Goal: Task Accomplishment & Management: Manage account settings

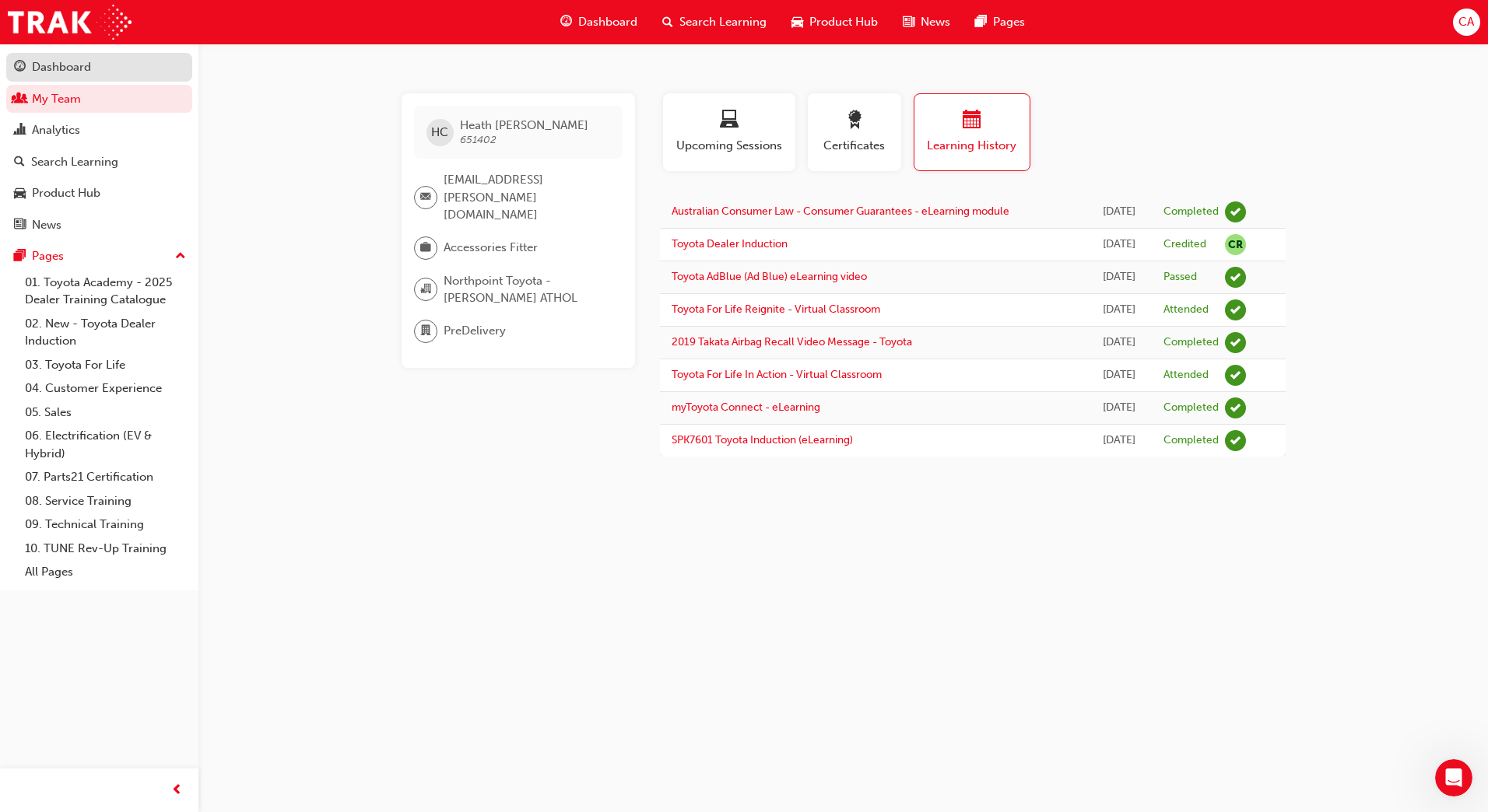
click at [67, 67] on div "Dashboard" at bounding box center [61, 67] width 59 height 18
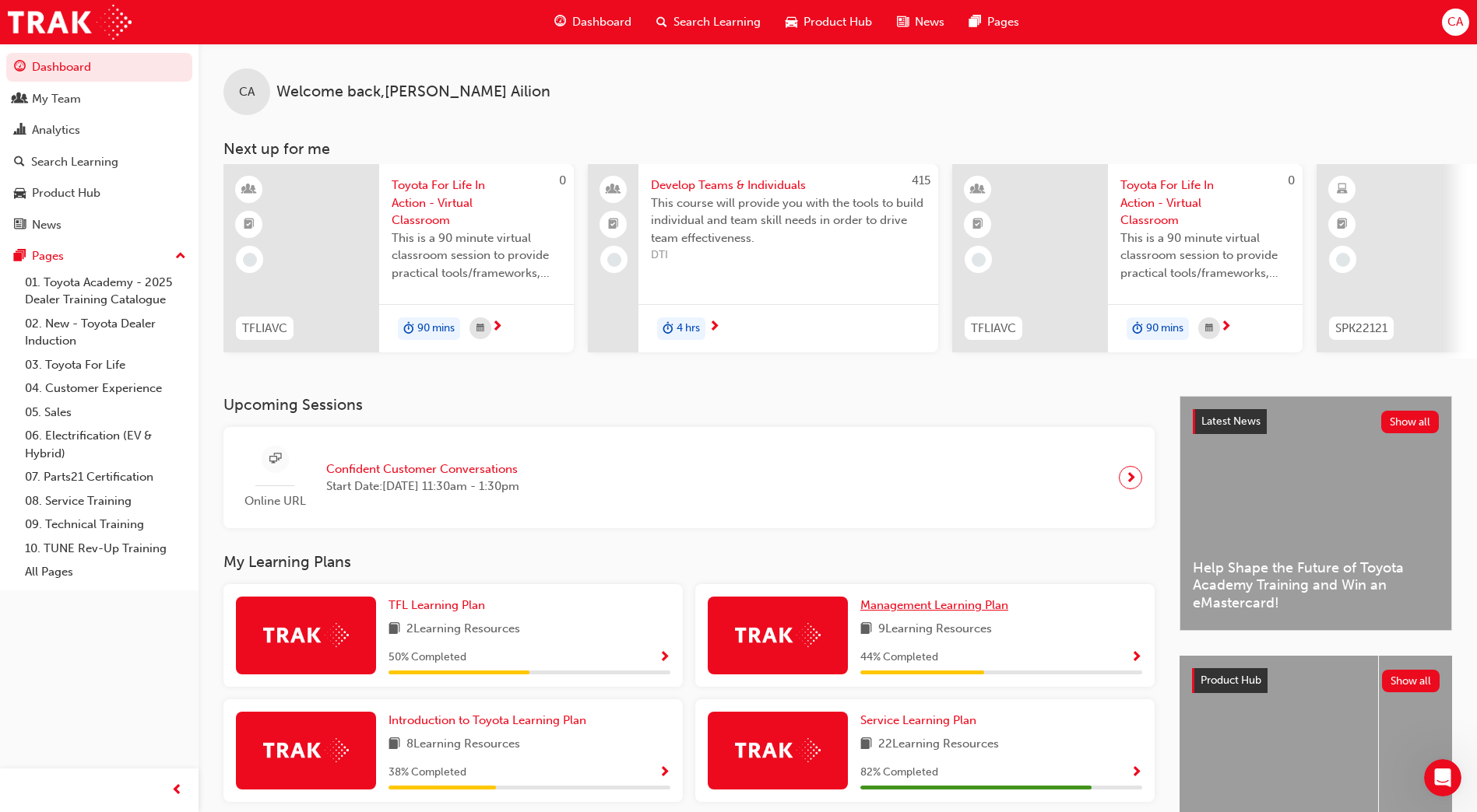
click at [942, 609] on span "Management Learning Plan" at bounding box center [934, 605] width 148 height 14
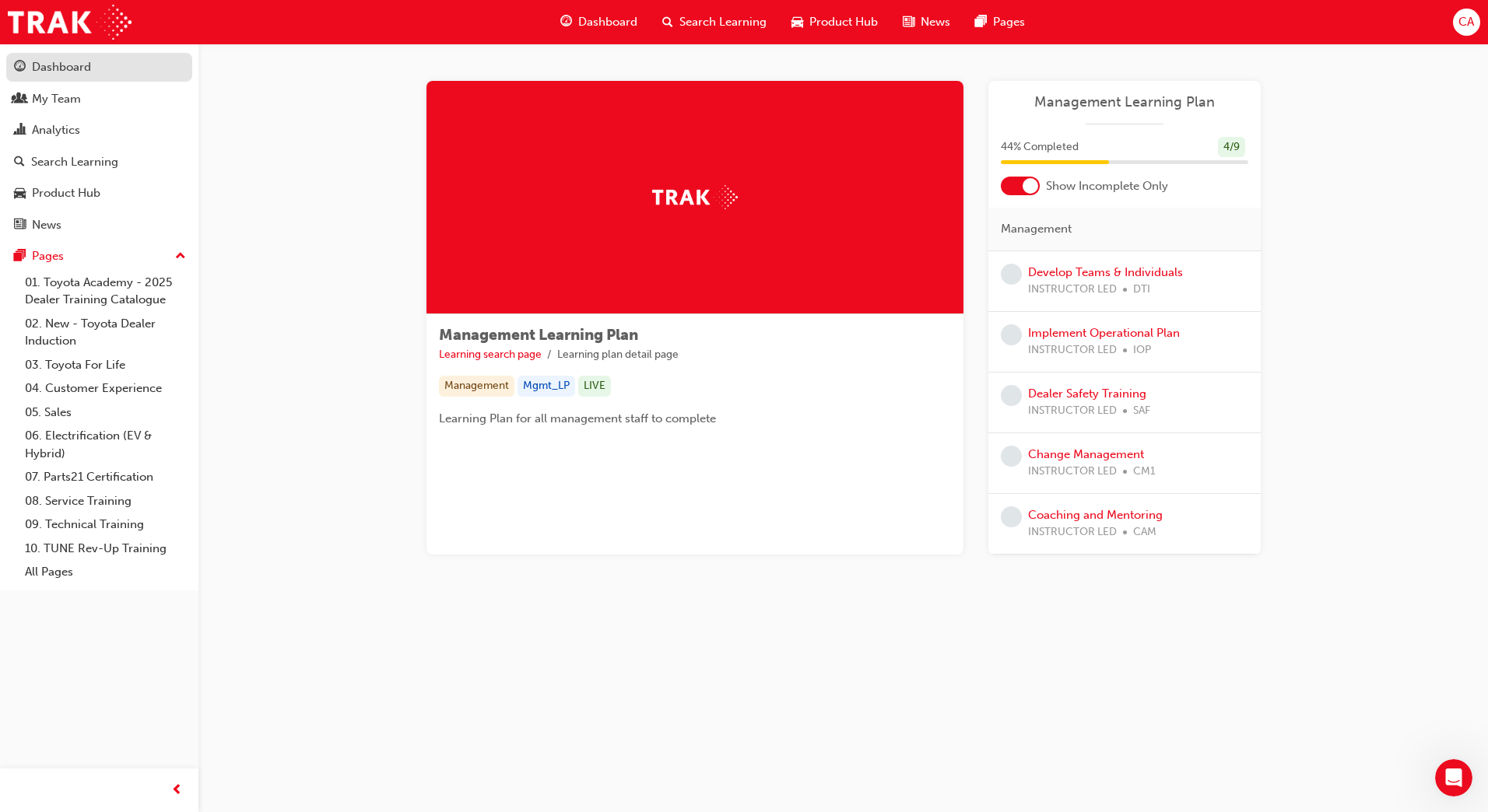
click at [58, 71] on div "Dashboard" at bounding box center [61, 67] width 59 height 18
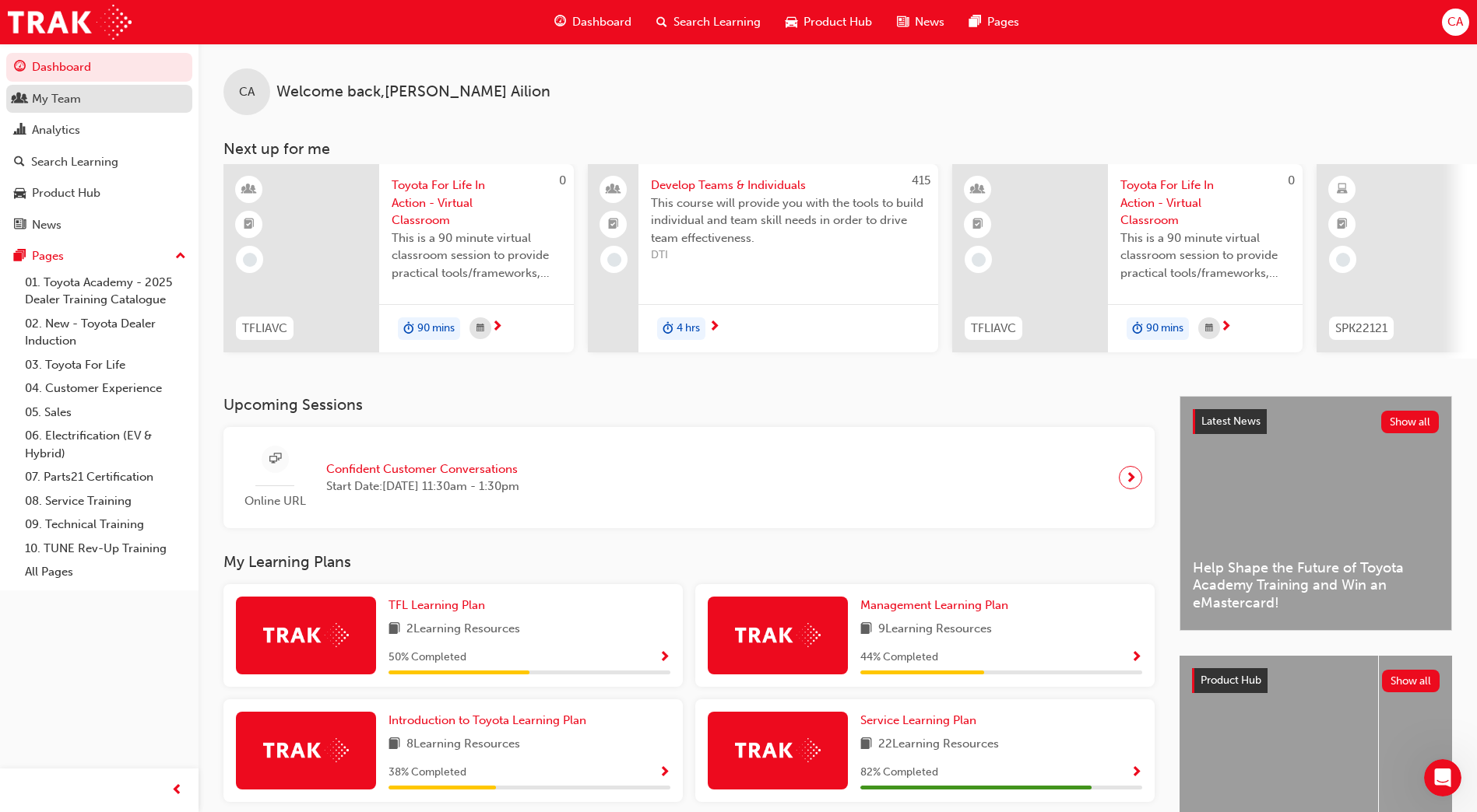
click at [98, 95] on div "My Team" at bounding box center [99, 99] width 170 height 19
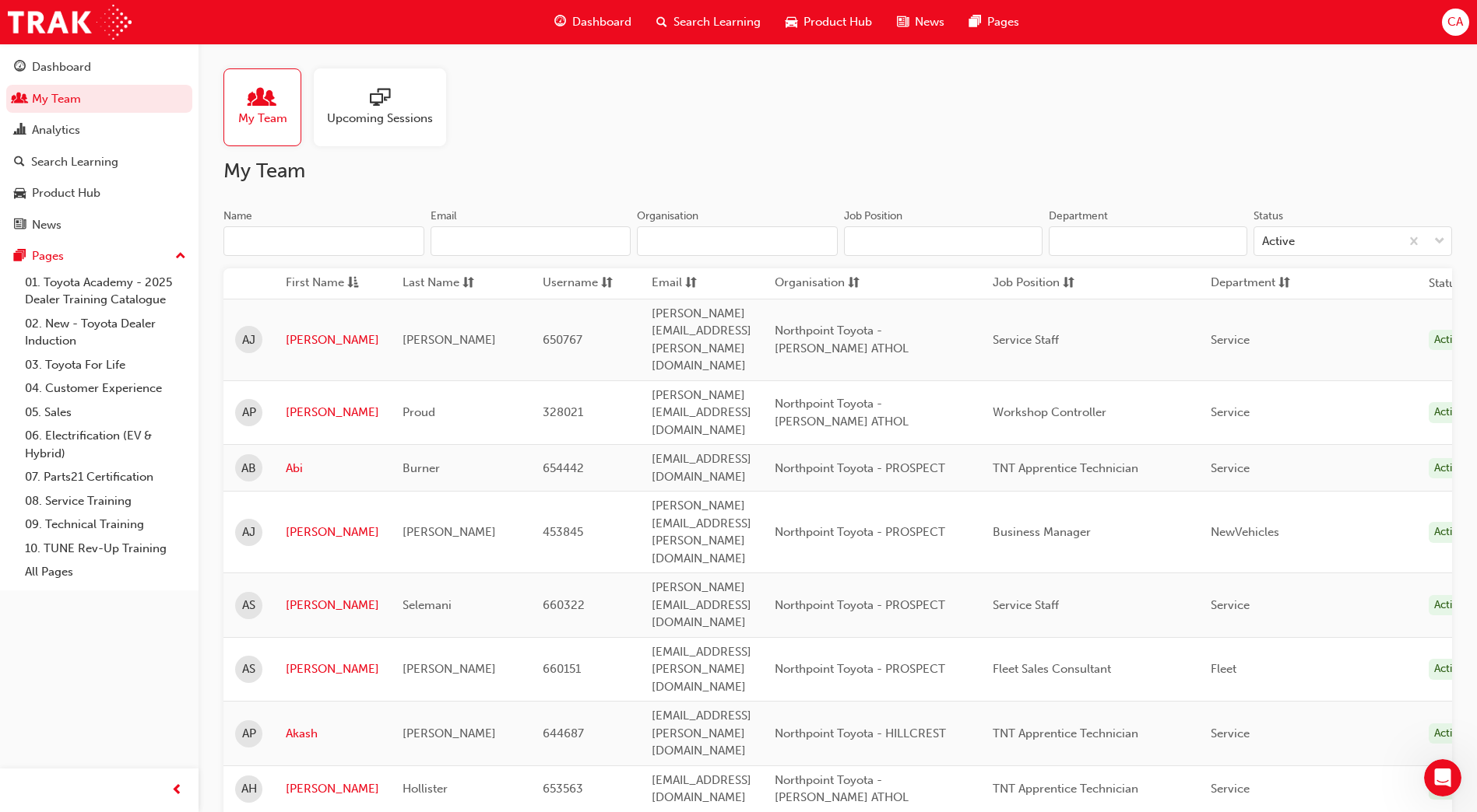
click at [334, 243] on input "Name" at bounding box center [323, 241] width 200 height 29
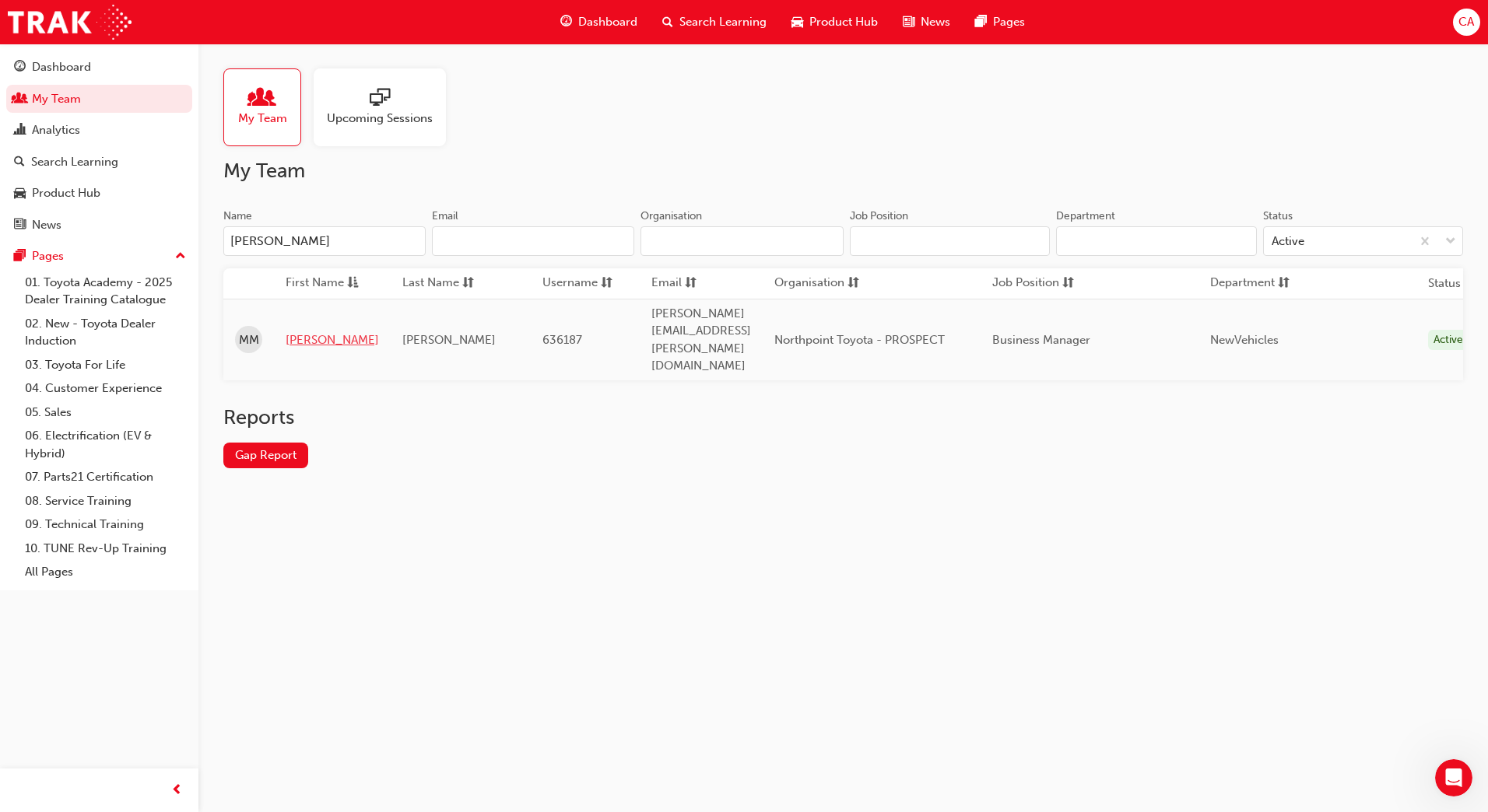
type input "[PERSON_NAME]"
click at [310, 332] on link "[PERSON_NAME]" at bounding box center [332, 341] width 93 height 18
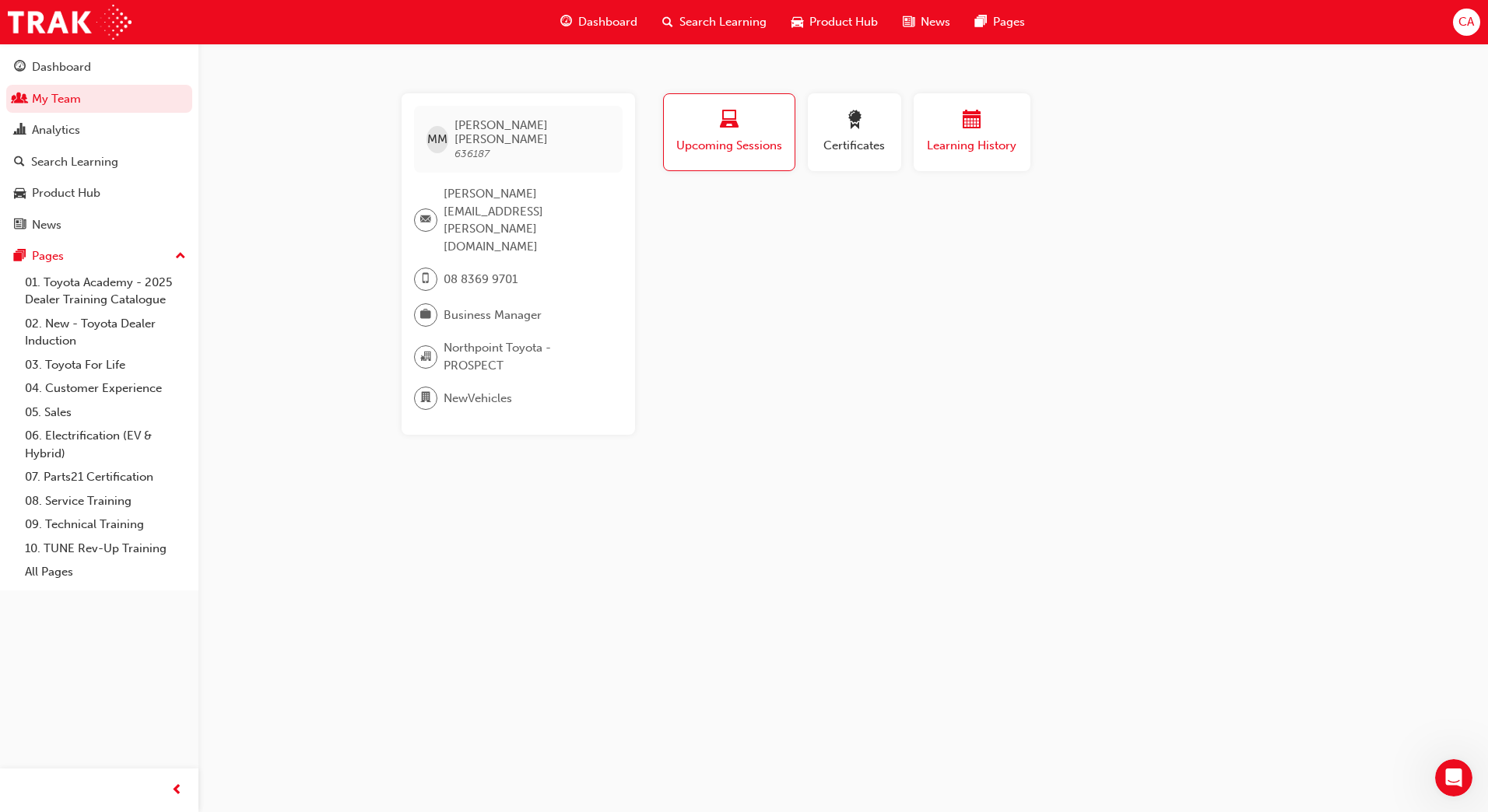
click at [1011, 143] on span "Learning History" at bounding box center [972, 146] width 93 height 18
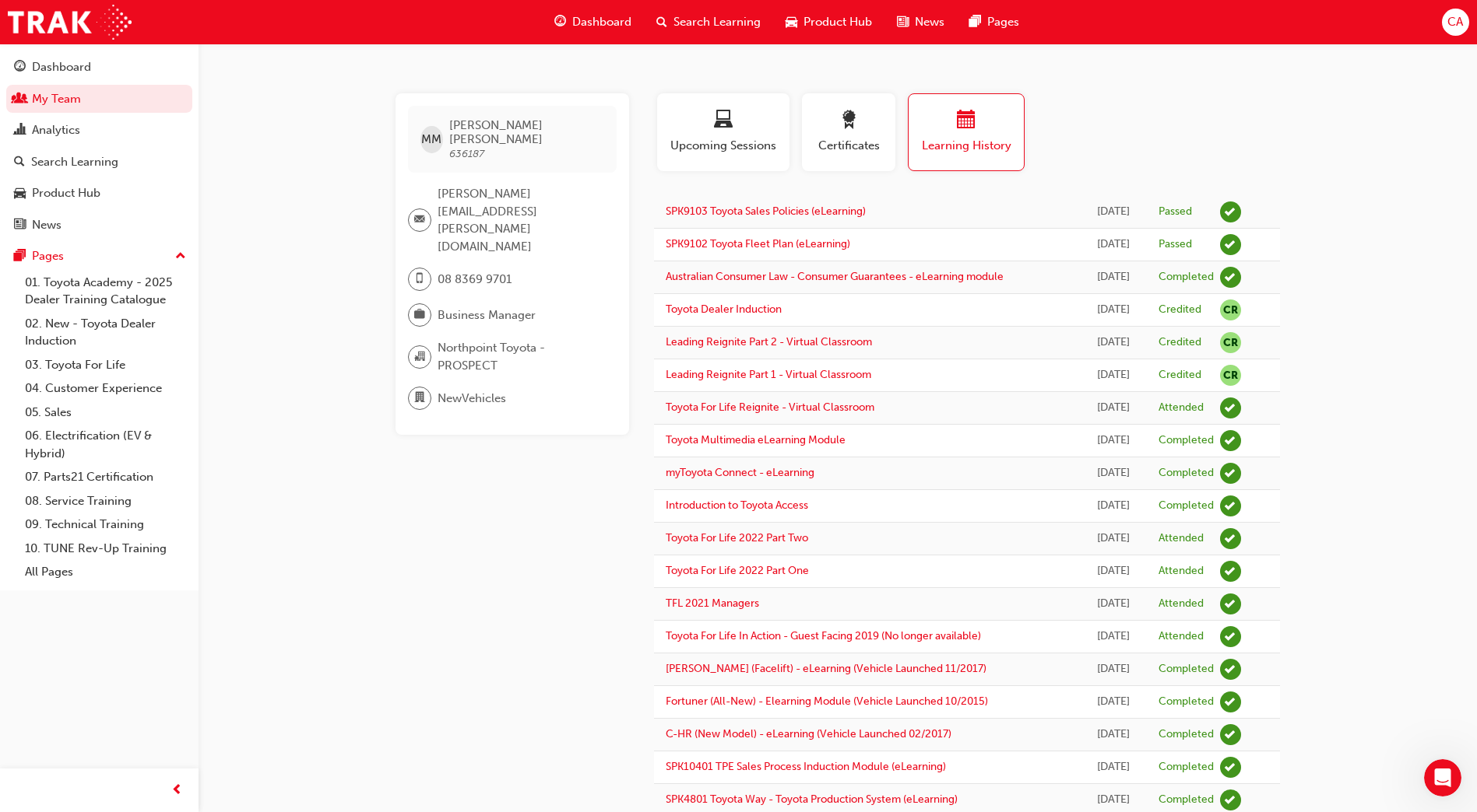
click at [1458, 17] on span "CA" at bounding box center [1454, 22] width 15 height 18
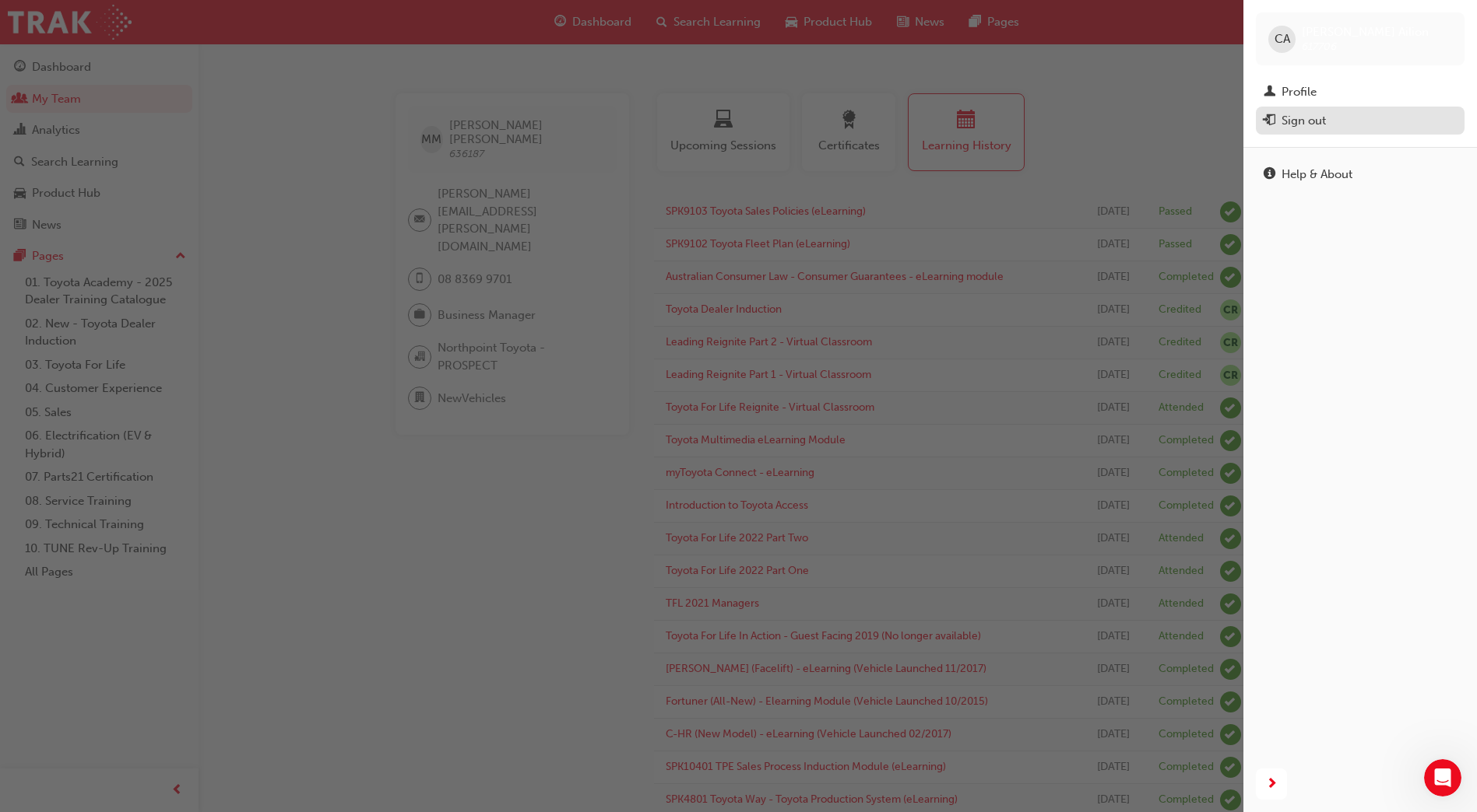
click at [1303, 128] on div "Sign out" at bounding box center [1303, 121] width 45 height 18
